Goal: Entertainment & Leisure: Browse casually

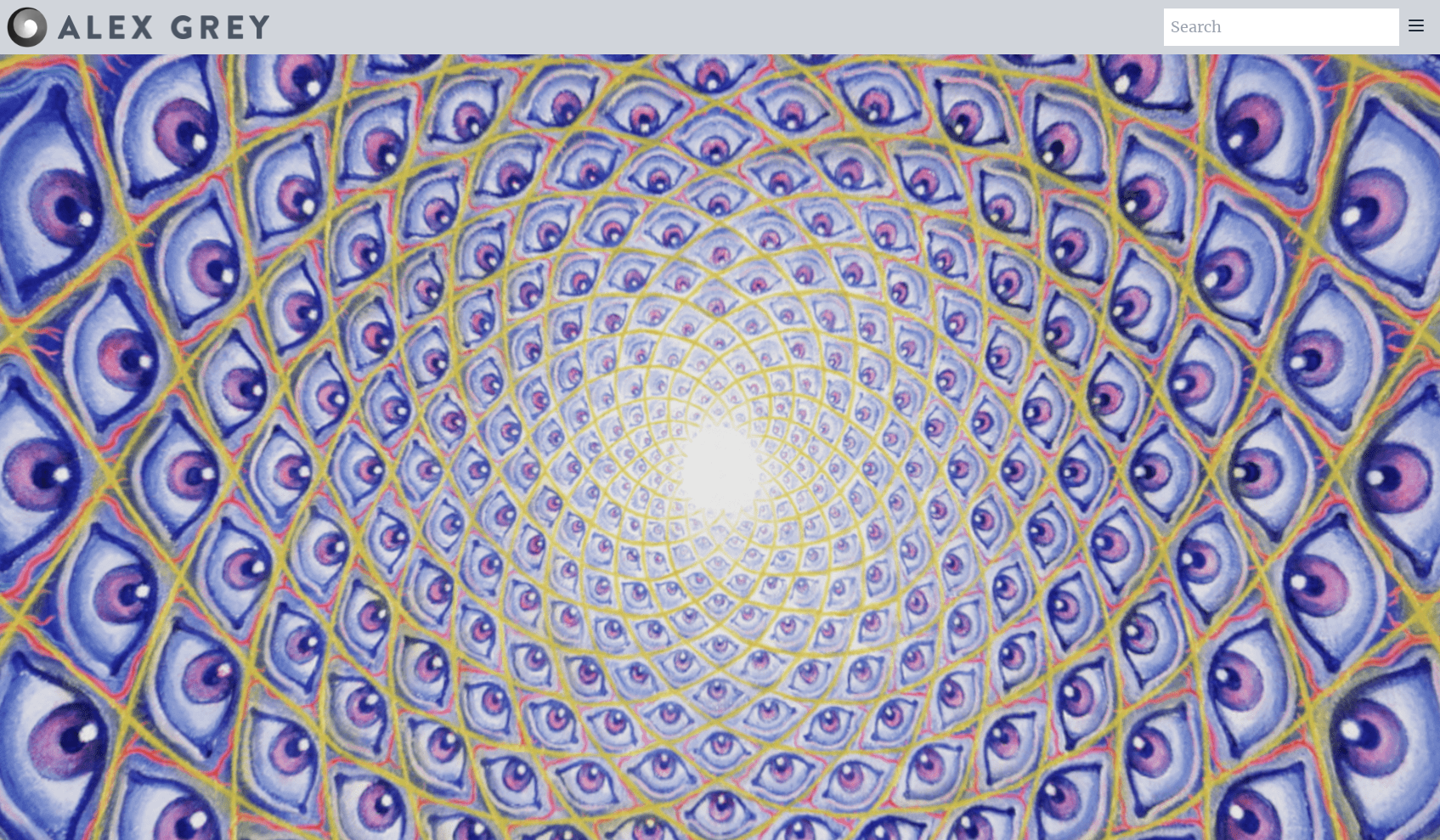
click at [1417, 20] on icon at bounding box center [1415, 25] width 14 height 10
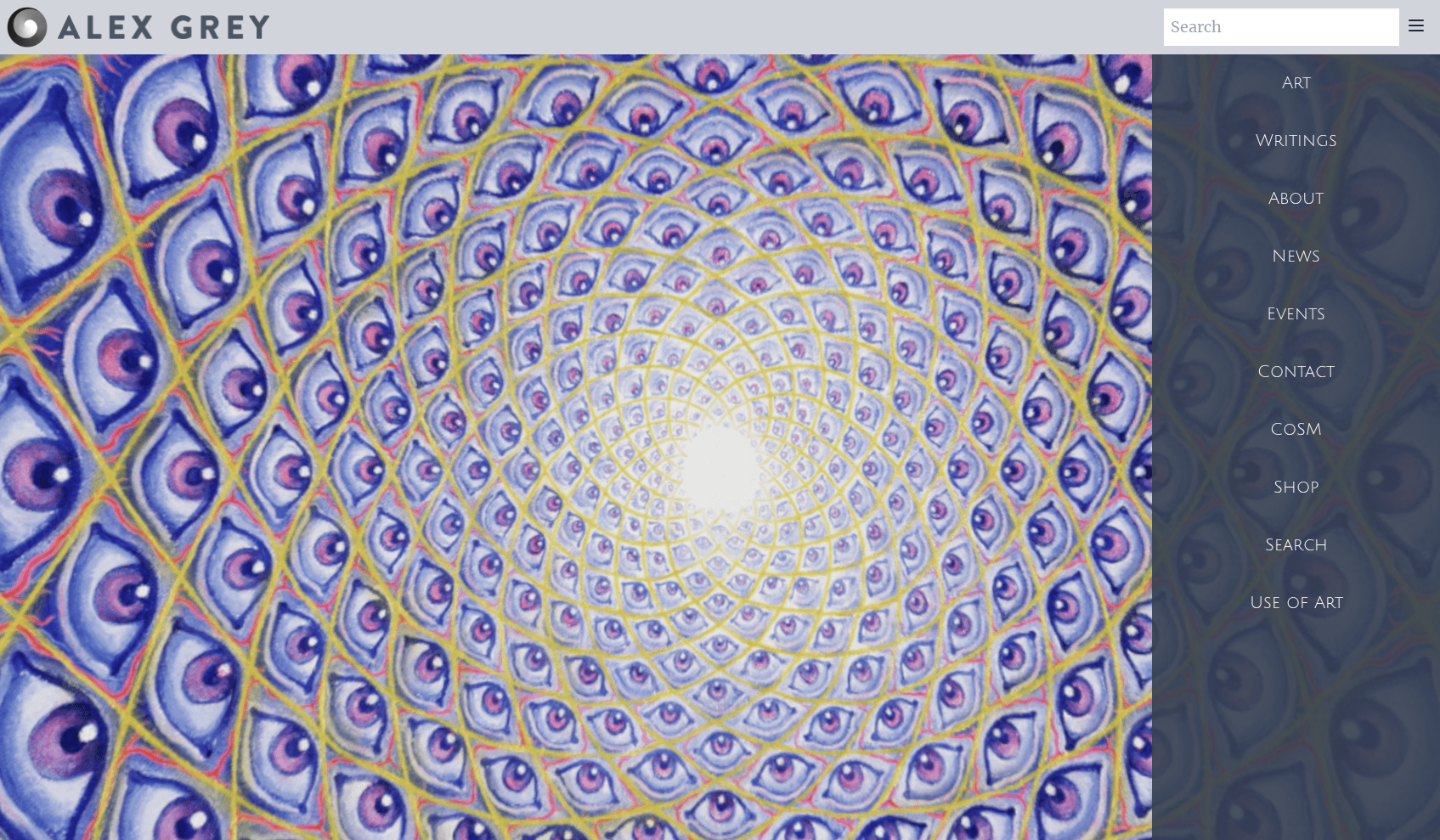
click at [1303, 80] on div "Art" at bounding box center [1296, 83] width 288 height 57
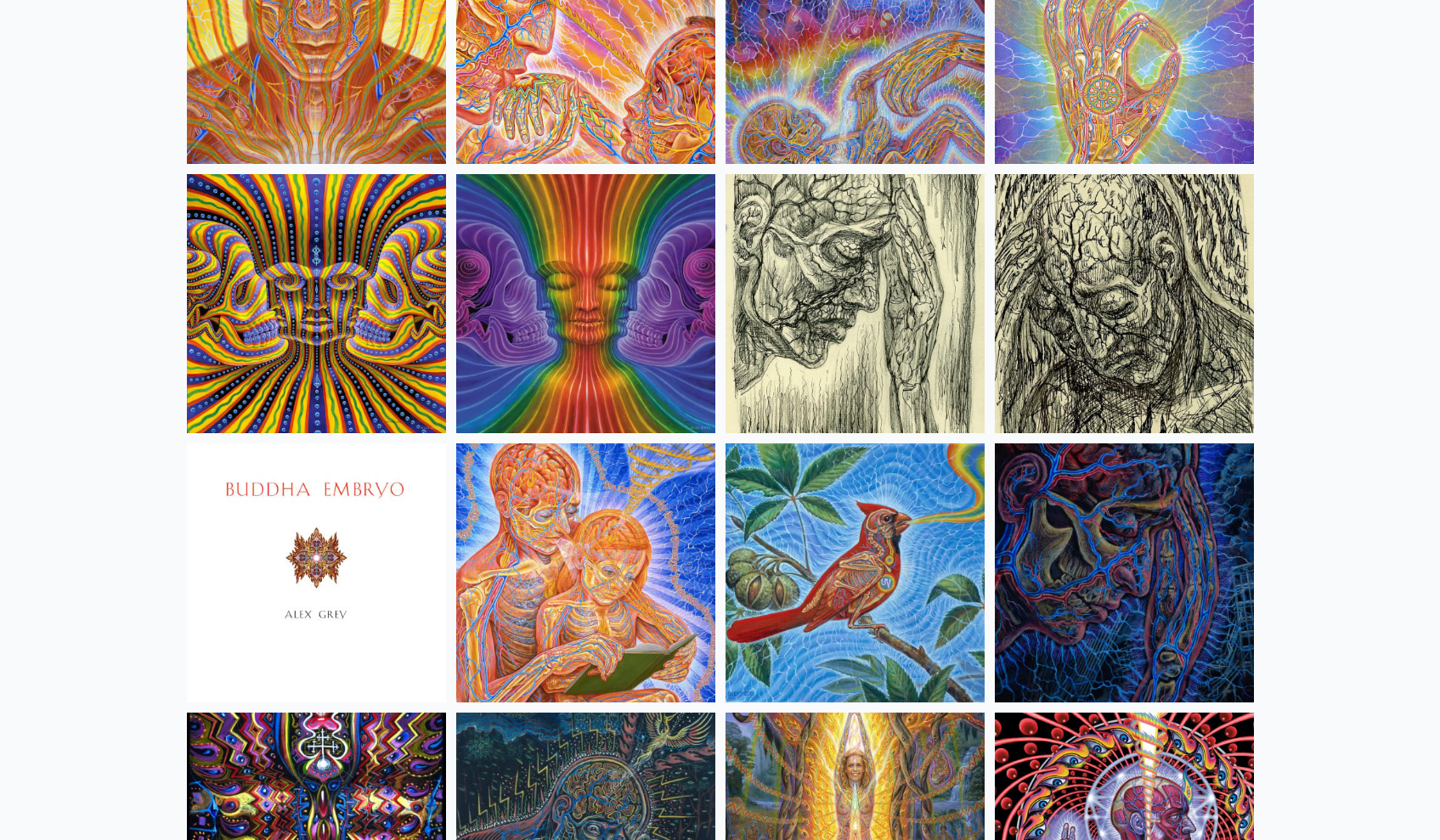
scroll to position [9977, 0]
click at [889, 581] on img at bounding box center [855, 572] width 259 height 259
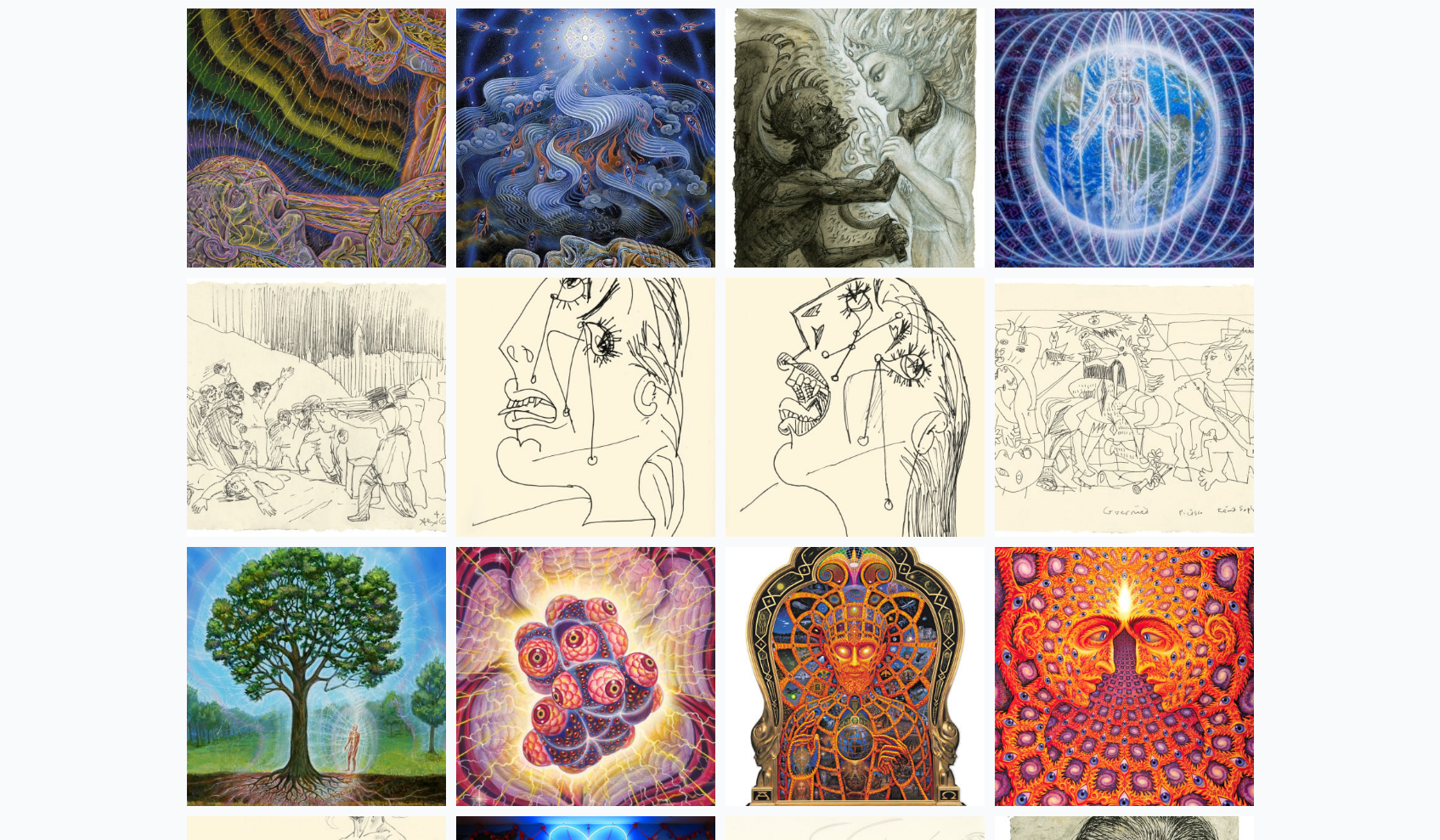
scroll to position [10955, 0]
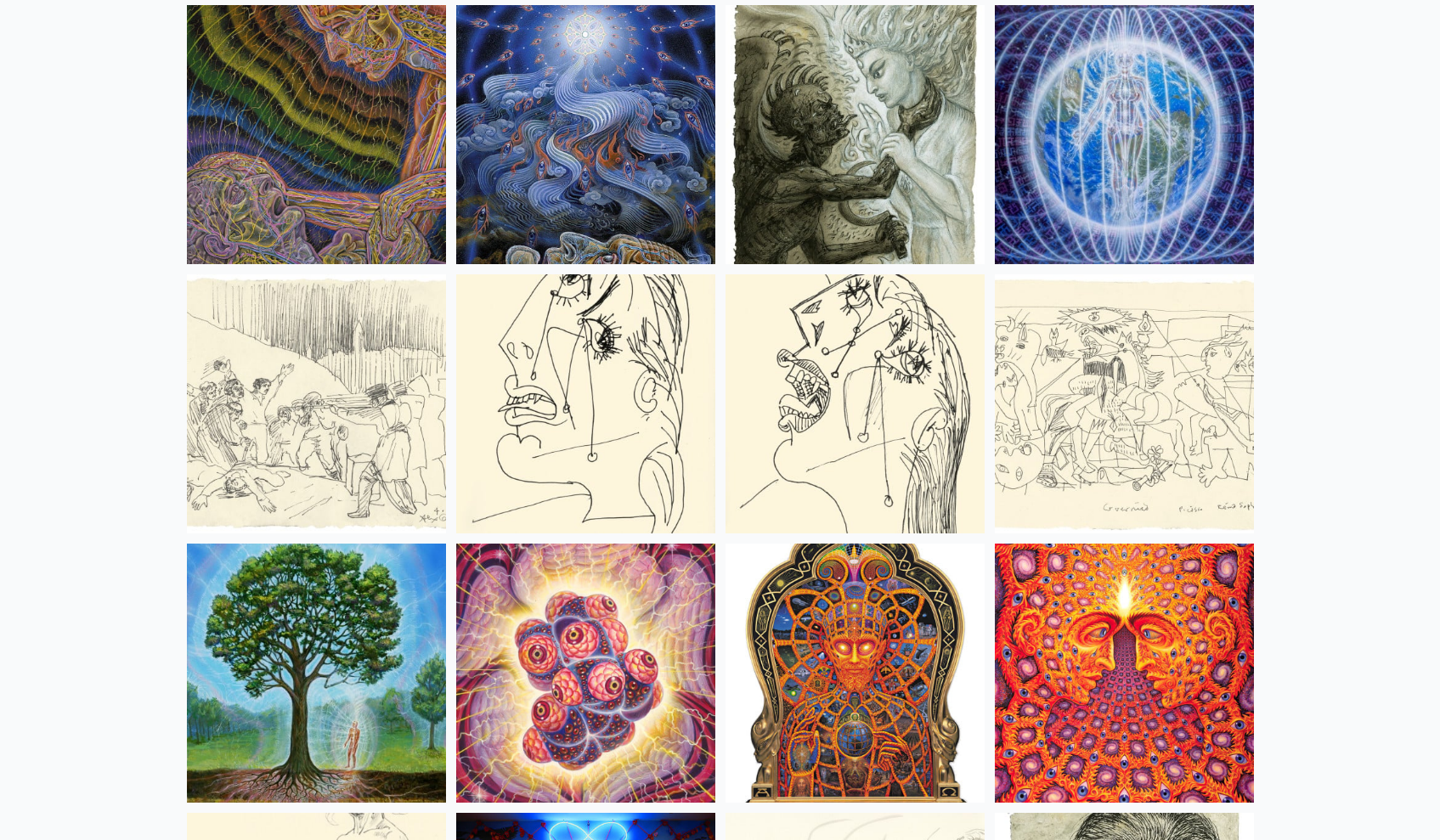
click at [858, 378] on img at bounding box center [855, 403] width 259 height 259
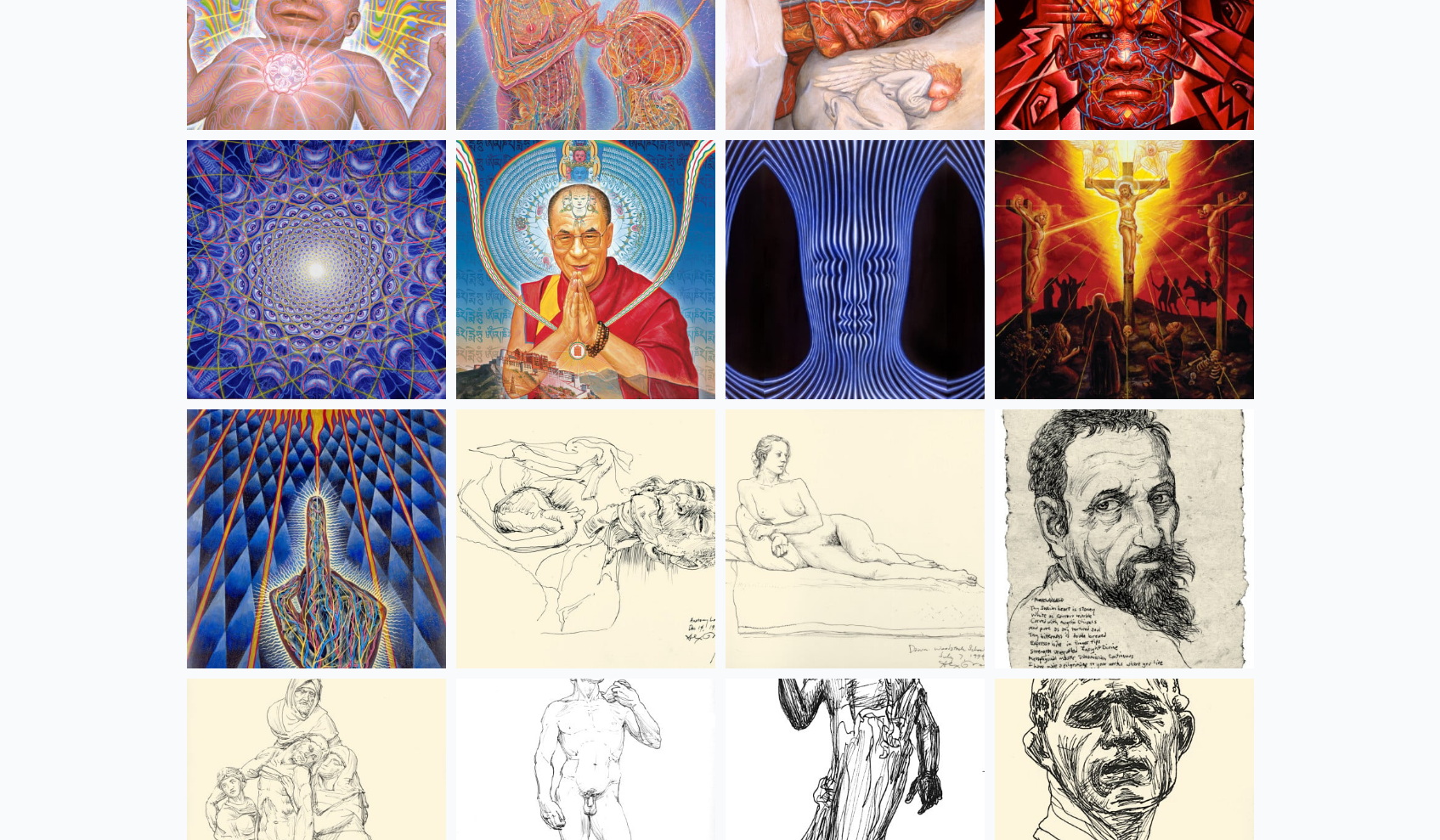
scroll to position [14867, 0]
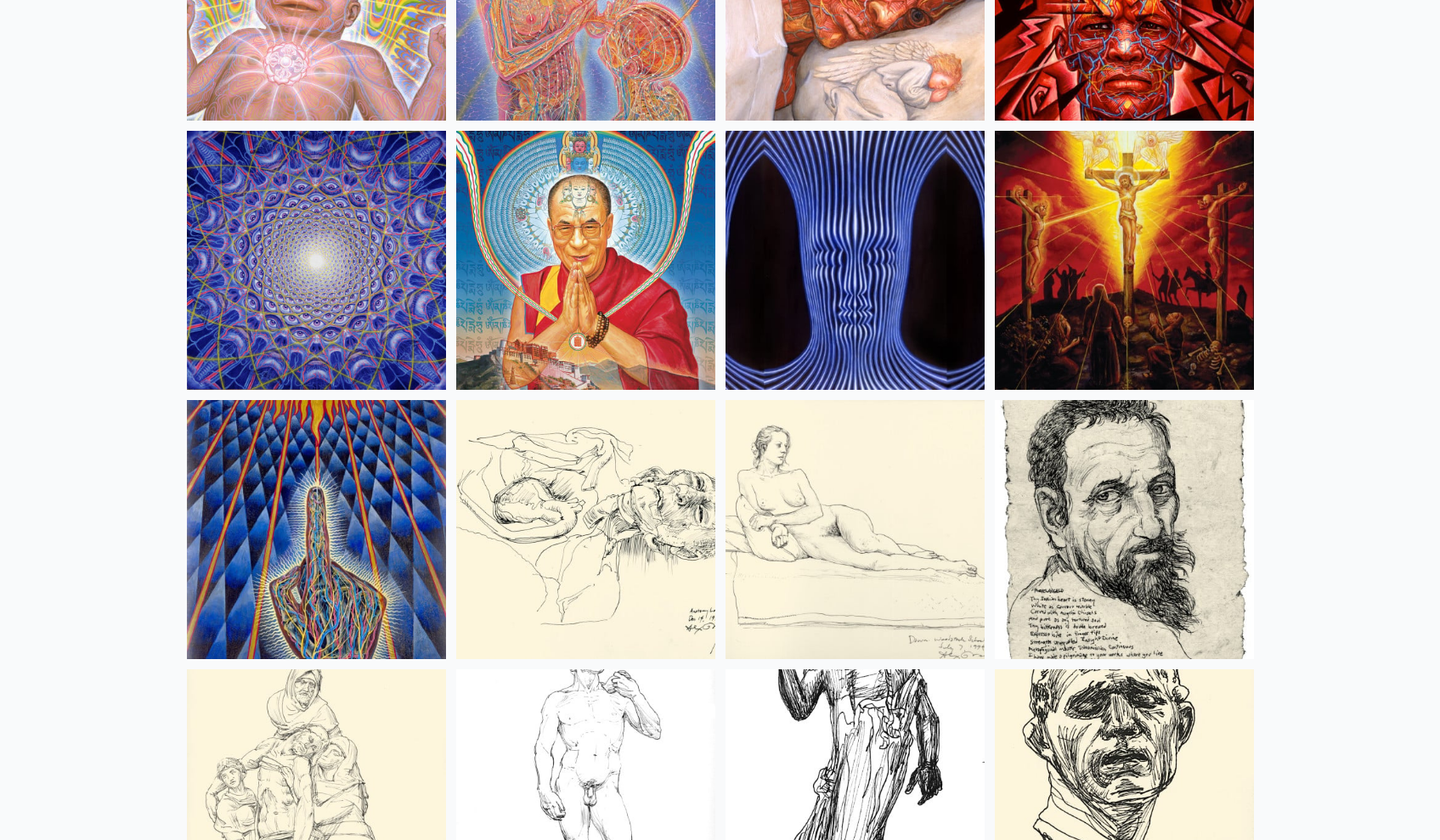
click at [842, 231] on img at bounding box center [855, 260] width 259 height 259
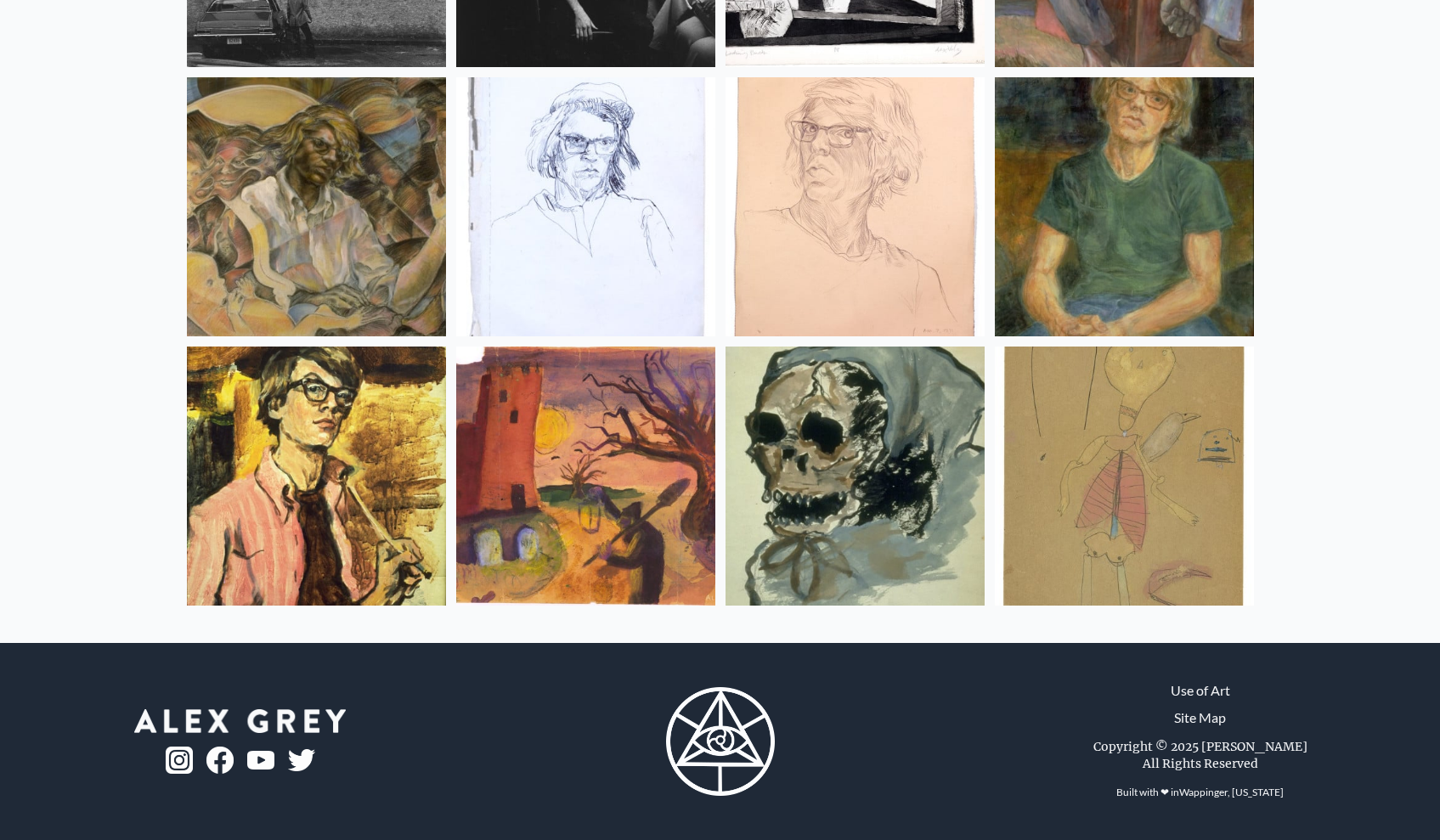
scroll to position [22460, 0]
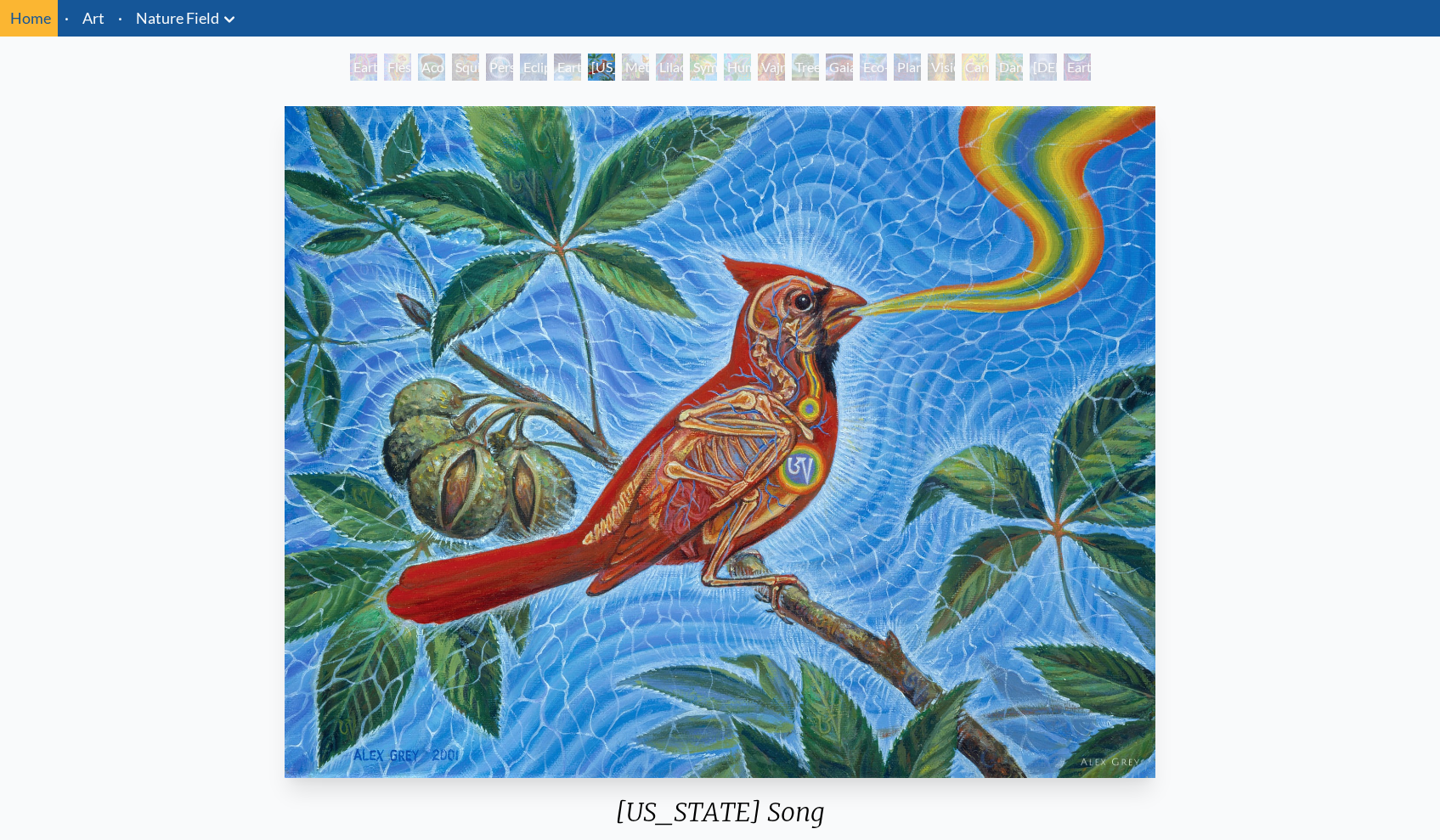
scroll to position [72, 0]
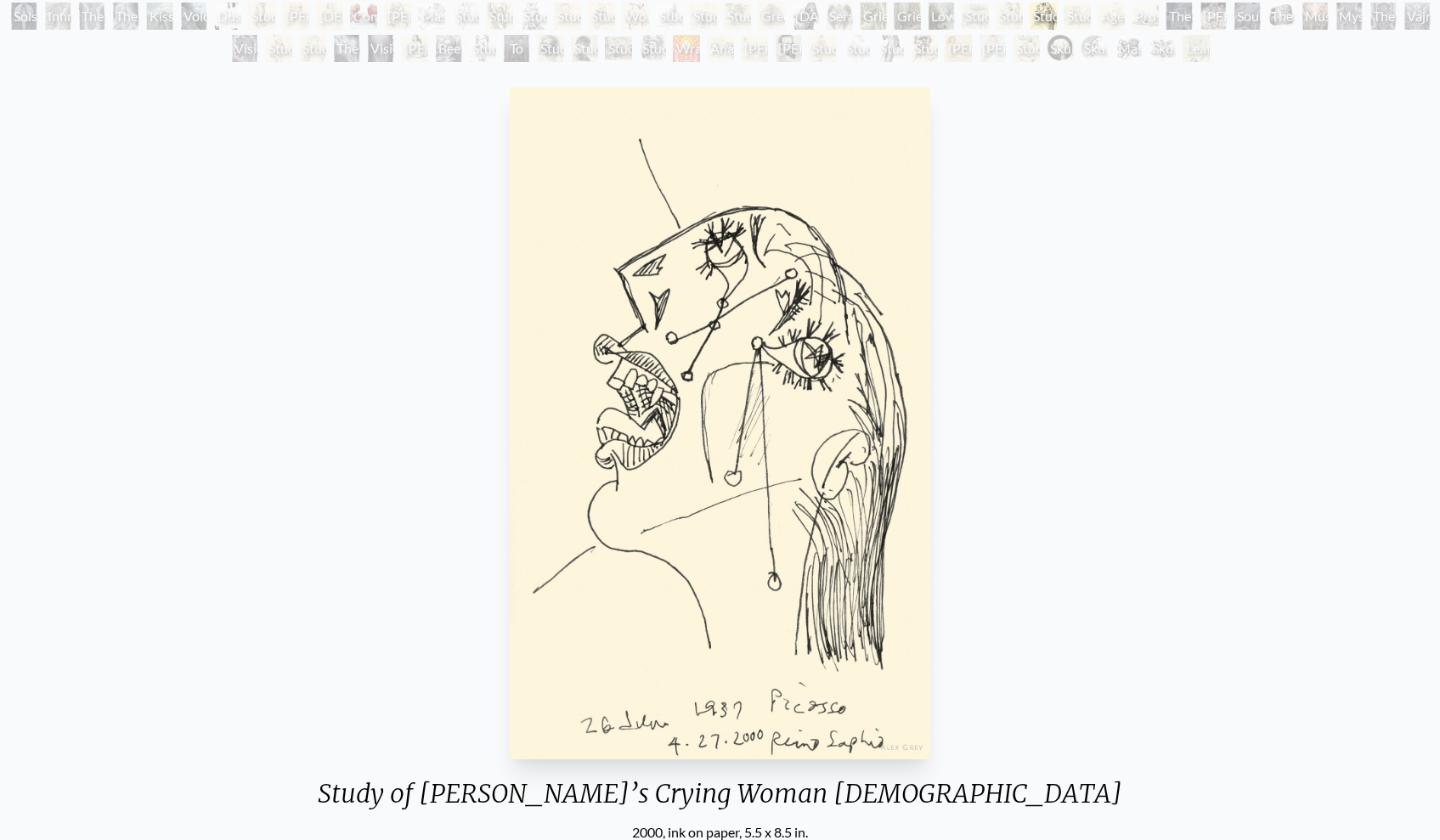
scroll to position [132, 0]
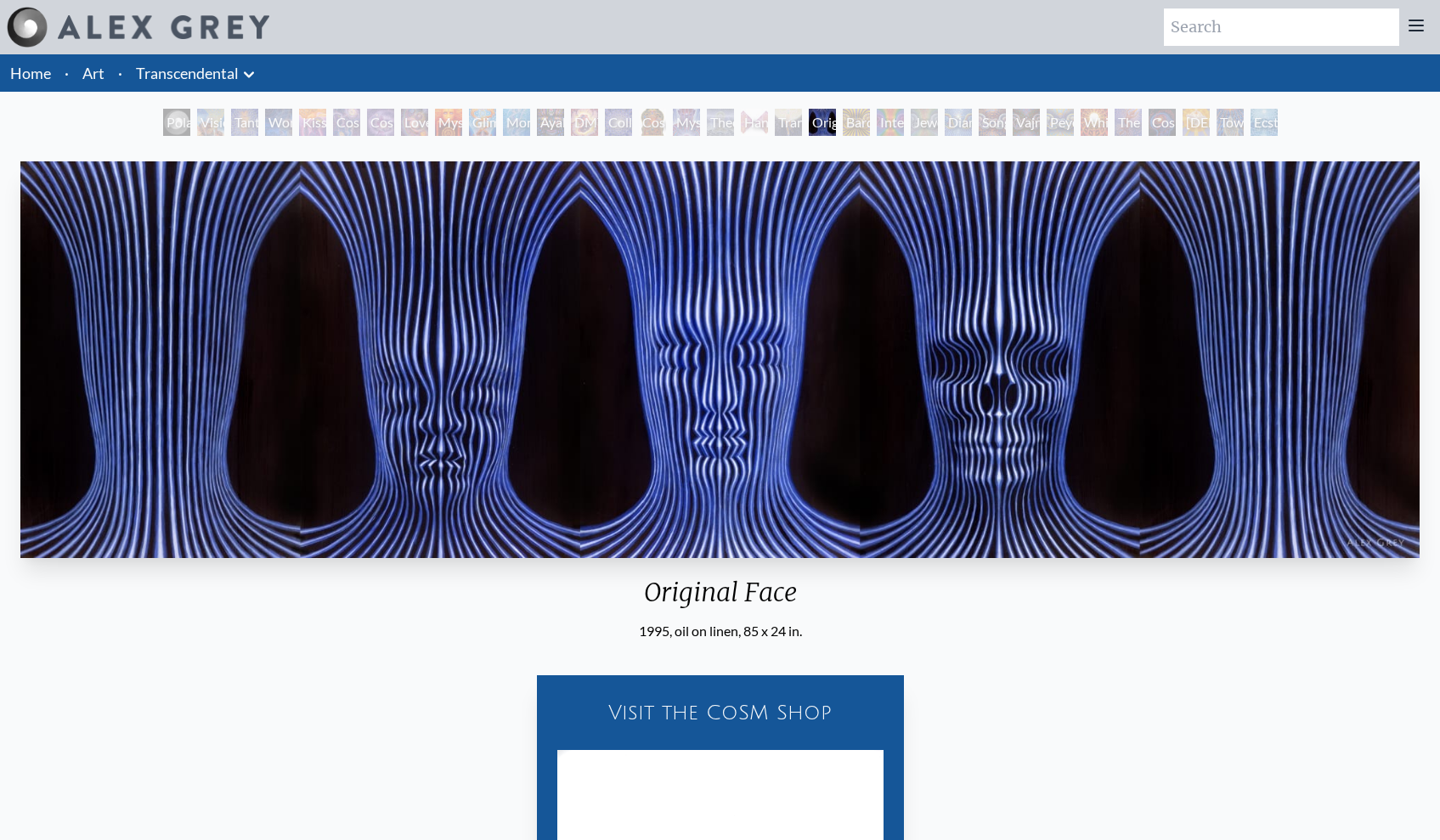
click at [946, 535] on img "20 / 33" at bounding box center [719, 359] width 1399 height 397
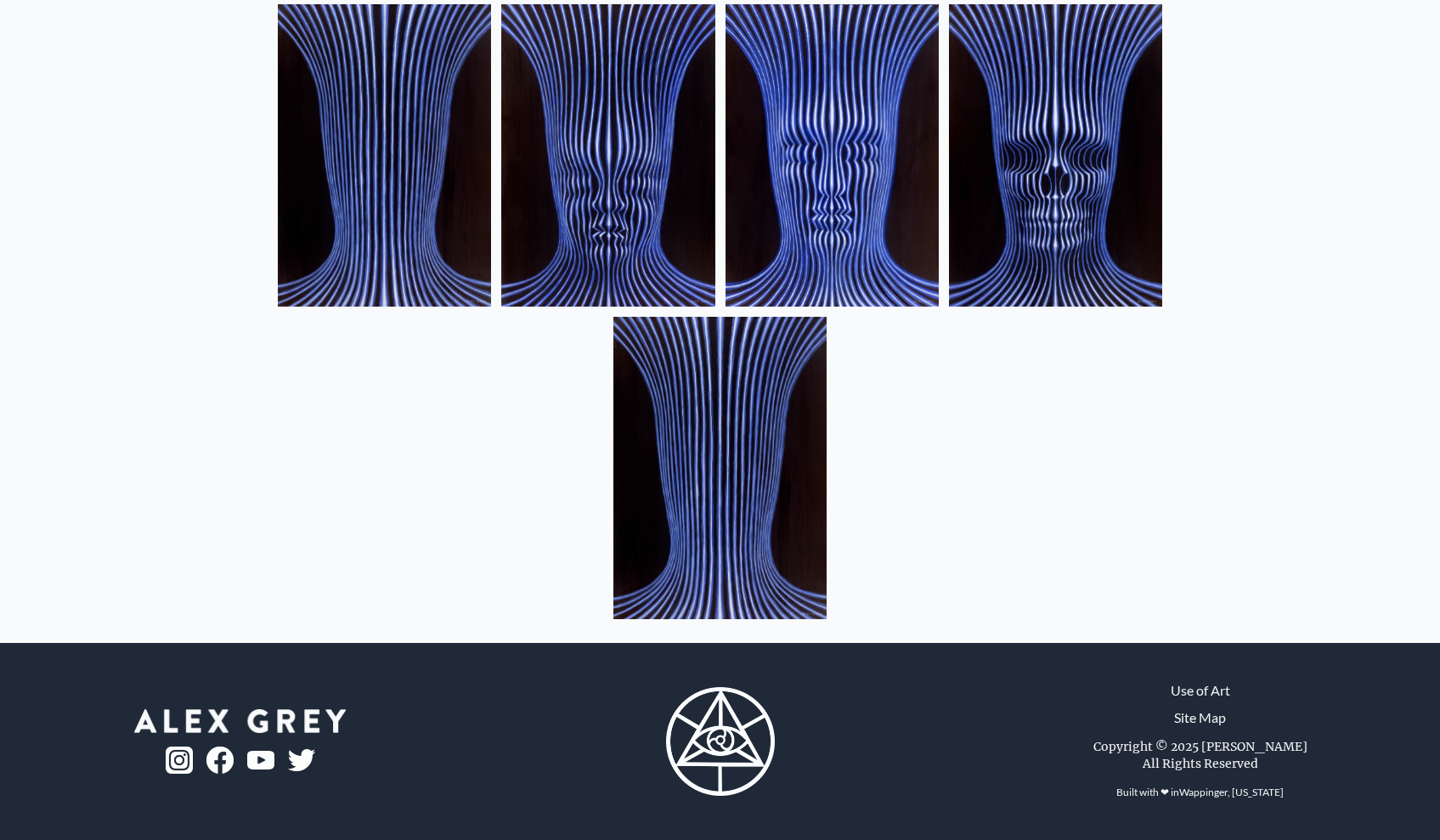
scroll to position [1178, 0]
